Goal: Information Seeking & Learning: Learn about a topic

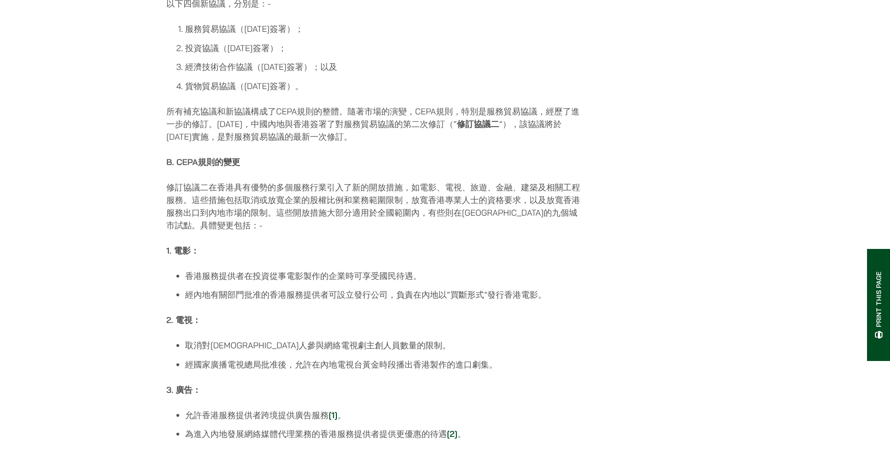
scroll to position [328, 0]
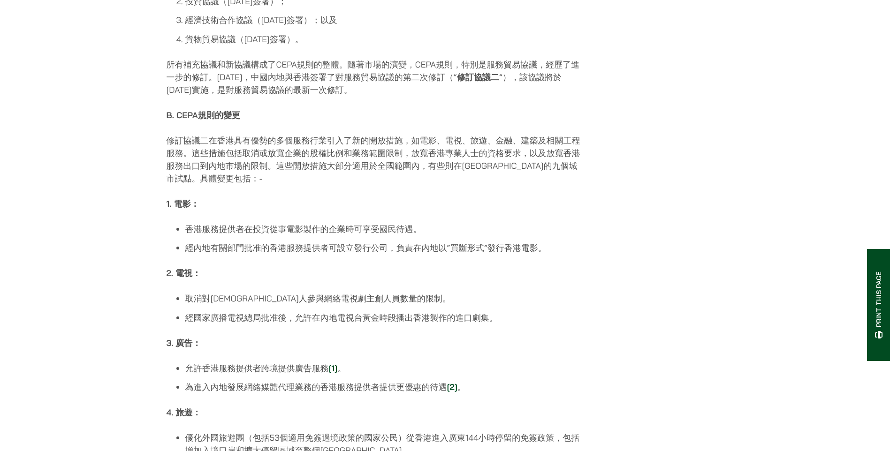
click at [453, 393] on link "[2]" at bounding box center [452, 387] width 10 height 11
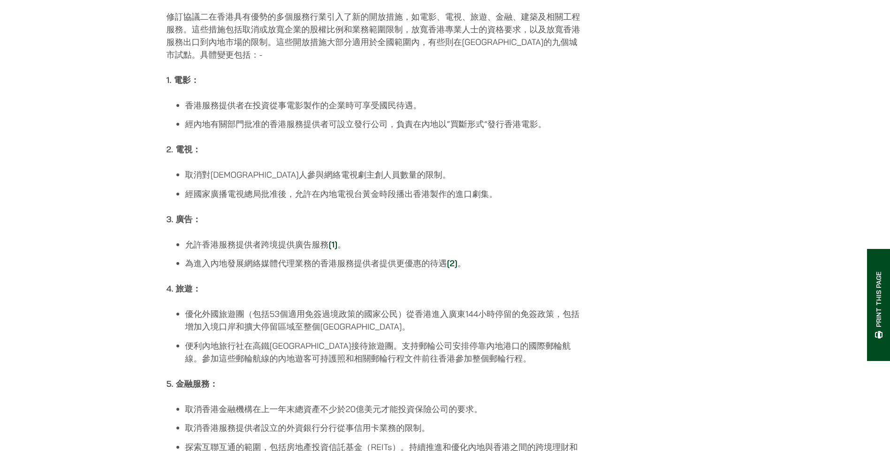
scroll to position [405, 0]
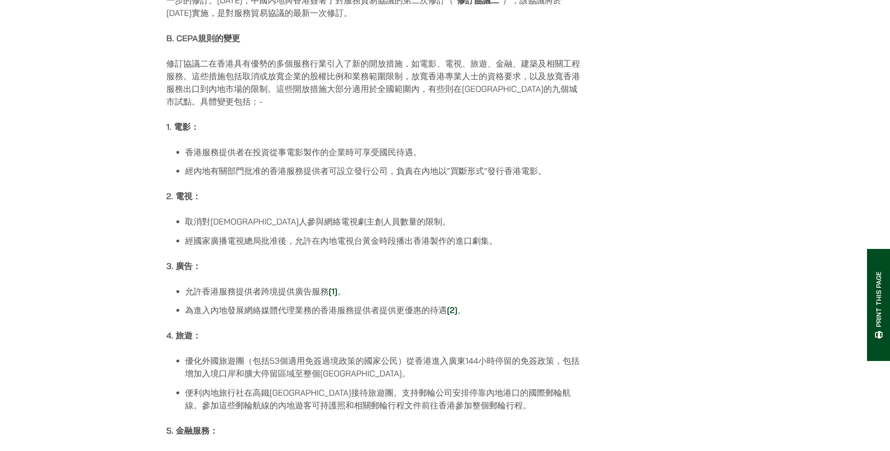
click at [366, 108] on p "修訂協議二在香港具有優勢的多個服務行業引入了新的開放措施，如電影、電視、旅遊、金融、建築及相關工程服務。這些措施包括取消或放寬企業的股權比例和業務範圍限制，放…" at bounding box center [375, 82] width 418 height 51
drag, startPoint x: 178, startPoint y: 43, endPoint x: 242, endPoint y: 45, distance: 64.3
click at [242, 45] on p "B. CEPA規則的變更" at bounding box center [375, 38] width 418 height 13
drag, startPoint x: 242, startPoint y: 45, endPoint x: 322, endPoint y: 39, distance: 79.9
click at [322, 39] on p "B. CEPA規則的變更" at bounding box center [375, 38] width 418 height 13
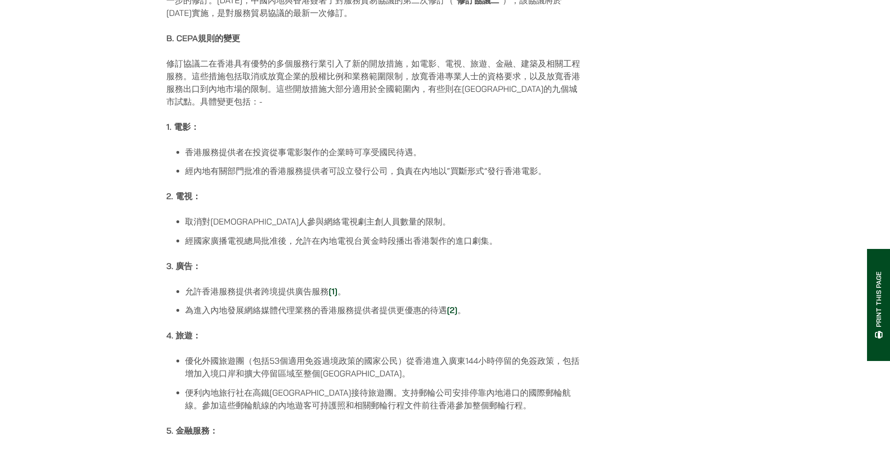
drag, startPoint x: 177, startPoint y: 19, endPoint x: 388, endPoint y: 21, distance: 210.6
click at [388, 19] on p "所有補充協議和新協議構成了CEPA規則的整體。隨著市場的演變，CEPA規則，特別是服務貿易協議，經歷了進一步的修訂。[DATE]，中國內地與香港簽署了對服務貿…" at bounding box center [375, 0] width 418 height 38
drag, startPoint x: 388, startPoint y: 21, endPoint x: 367, endPoint y: 20, distance: 20.6
copy p "於[DATE]實施，是對服務貿易協議的最新一次修訂"
